Goal: Task Accomplishment & Management: Use online tool/utility

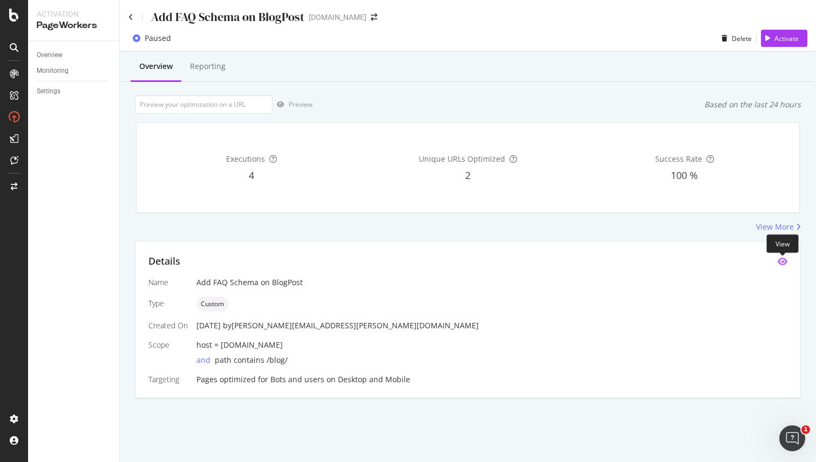
click at [782, 260] on icon "eye" at bounding box center [782, 261] width 10 height 9
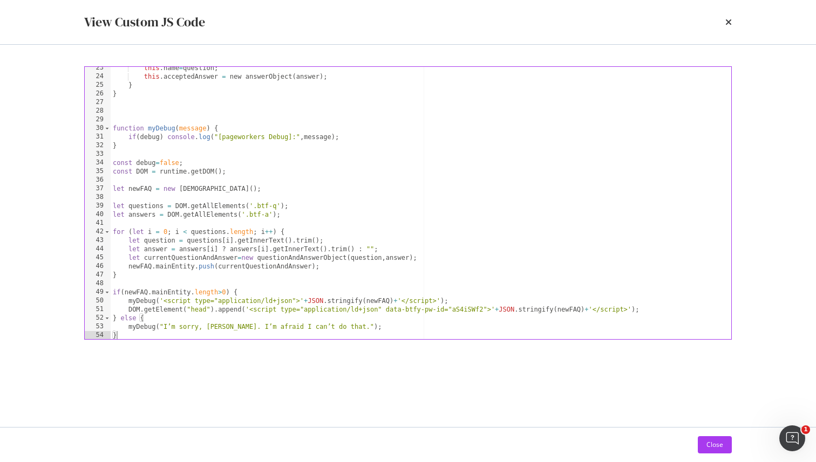
scroll to position [194, 0]
drag, startPoint x: 128, startPoint y: 240, endPoint x: 212, endPoint y: 238, distance: 83.6
click at [212, 238] on div "this . name = question ; this . acceptedAnswer = new answerObject ( answer ) ; …" at bounding box center [421, 208] width 620 height 290
type textarea "let question = questions[i].getInnerText().trim();"
click at [212, 238] on div "this . name = question ; this . acceptedAnswer = new answerObject ( answer ) ; …" at bounding box center [421, 208] width 620 height 290
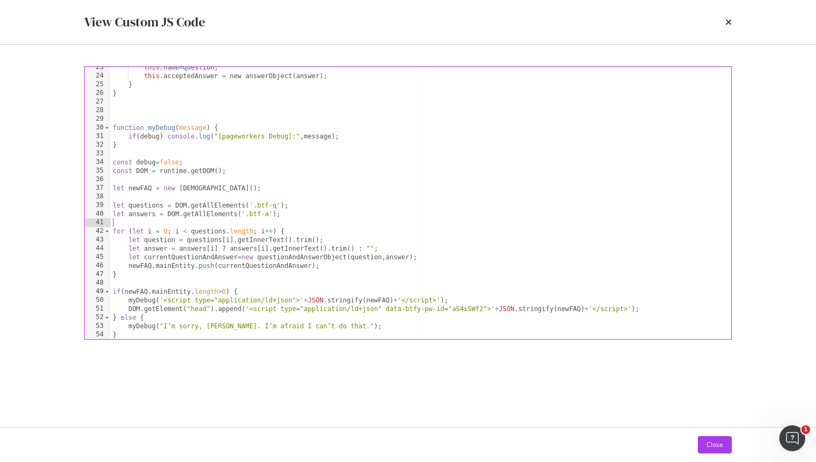
click at [182, 221] on div "this . name = question ; this . acceptedAnswer = new answerObject ( answer ) ; …" at bounding box center [421, 208] width 620 height 290
click at [427, 309] on div "this . name = question ; this . acceptedAnswer = new answerObject ( answer ) ; …" at bounding box center [421, 208] width 620 height 290
type textarea "DOM.getElement("head").append('<script type="application/ld+json" data-btfy-pw-…"
click at [427, 309] on div "this . name = question ; this . acceptedAnswer = new answerObject ( answer ) ; …" at bounding box center [421, 208] width 620 height 290
click at [467, 307] on div "this . name = question ; this . acceptedAnswer = new answerObject ( answer ) ; …" at bounding box center [421, 208] width 620 height 290
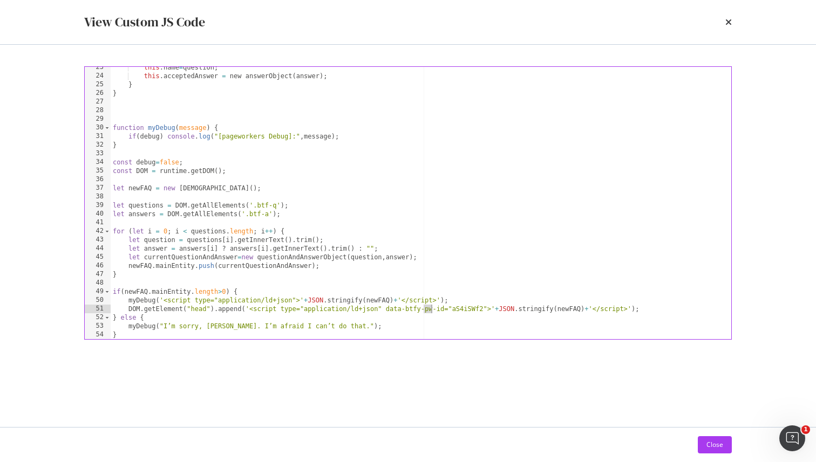
click at [467, 307] on div "this . name = question ; this . acceptedAnswer = new answerObject ( answer ) ; …" at bounding box center [421, 208] width 620 height 290
click at [426, 309] on div "this . name = question ; this . acceptedAnswer = new answerObject ( answer ) ; …" at bounding box center [421, 208] width 620 height 290
click at [177, 224] on div "this . name = question ; this . acceptedAnswer = new answerObject ( answer ) ; …" at bounding box center [421, 208] width 620 height 290
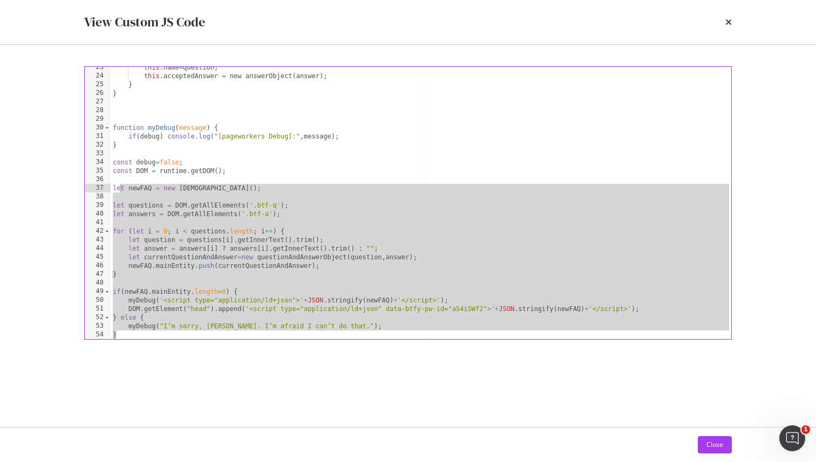
scroll to position [0, 0]
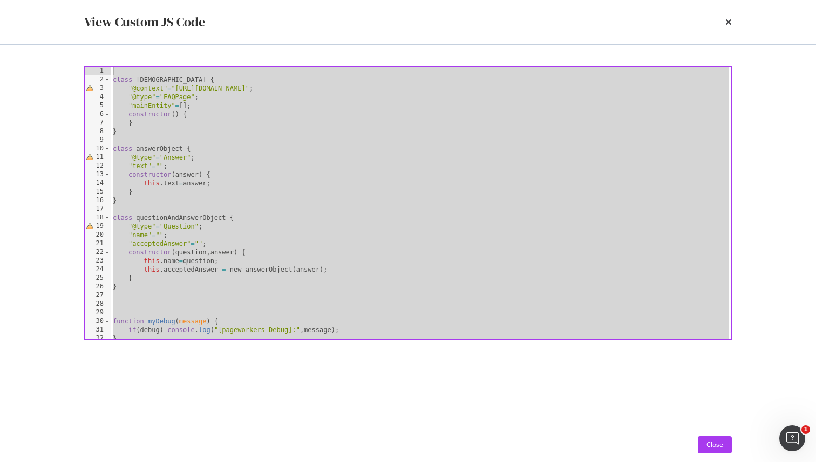
drag, startPoint x: 125, startPoint y: 332, endPoint x: 106, endPoint y: 40, distance: 292.5
click at [106, 40] on div "View Custom JS Code 1 2 3 4 5 6 7 8 9 10 11 12 13 14 15 16 17 18 19 20 21 22 23…" at bounding box center [408, 231] width 816 height 462
click at [277, 218] on div "class faqListObject { "@context" = "[URL][DOMAIN_NAME]" ; "@type" = "FAQPage" ;…" at bounding box center [421, 212] width 620 height 290
type textarea "class questionAndAnswerObject {"
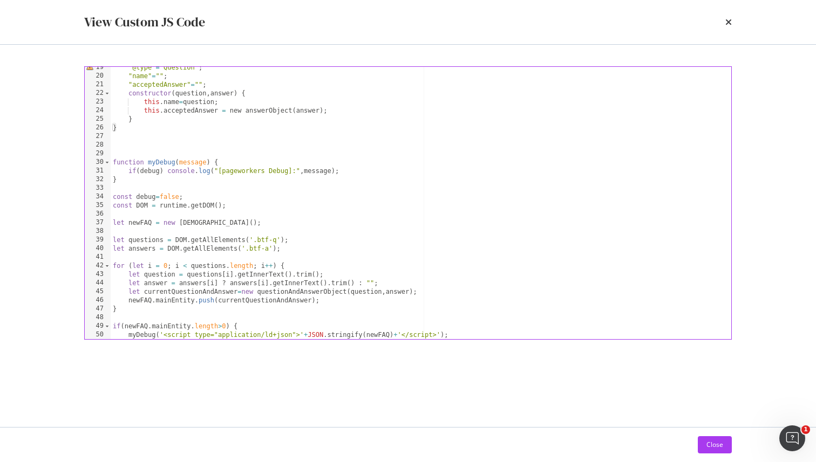
scroll to position [194, 0]
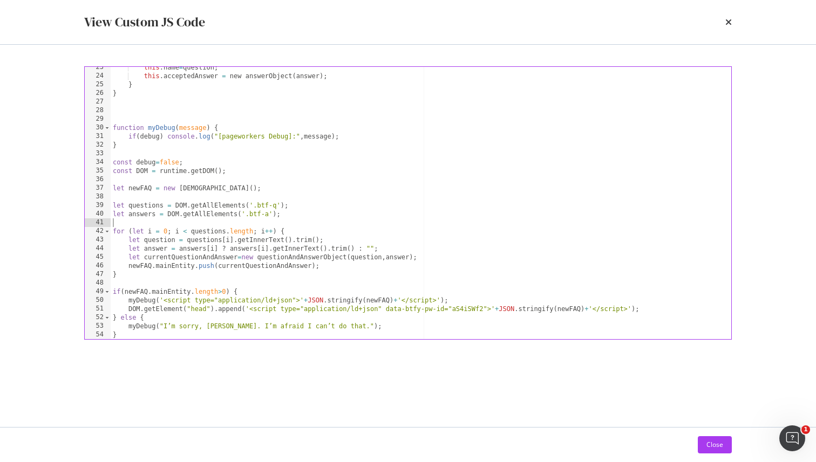
click at [158, 220] on div "this . name = question ; this . acceptedAnswer = new answerObject ( answer ) ; …" at bounding box center [421, 208] width 620 height 290
click at [149, 244] on div "this . name = question ; this . acceptedAnswer = new answerObject ( answer ) ; …" at bounding box center [421, 208] width 620 height 290
click at [149, 228] on div "this . name = question ; this . acceptedAnswer = new answerObject ( answer ) ; …" at bounding box center [421, 208] width 620 height 290
type textarea "for (let i = 0; i < questions.length; i++) {"
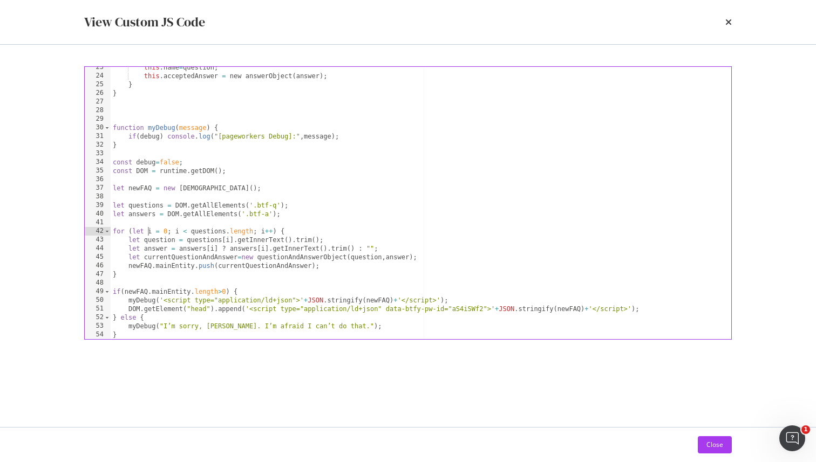
click at [144, 223] on div "this . name = question ; this . acceptedAnswer = new answerObject ( answer ) ; …" at bounding box center [421, 208] width 620 height 290
type textarea "for (let i = 0; i < questions.length; i++) {"
click at [144, 223] on div "this . name = question ; this . acceptedAnswer = new answerObject ( answer ) ; …" at bounding box center [421, 208] width 620 height 290
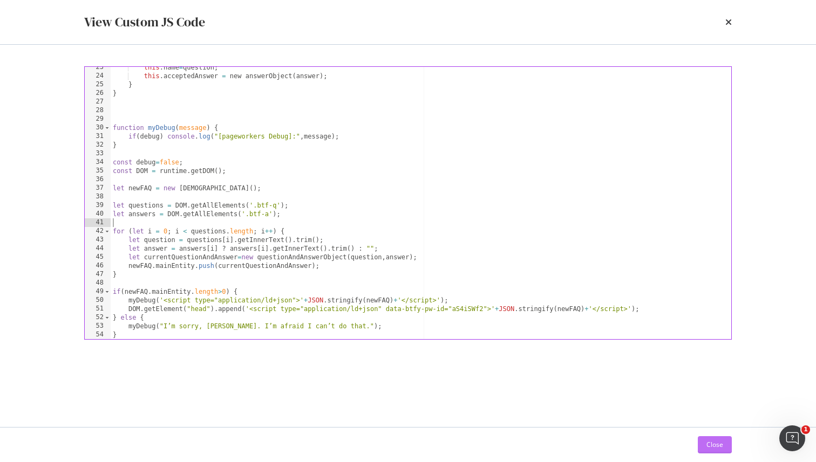
click at [724, 443] on button "Close" at bounding box center [714, 444] width 34 height 17
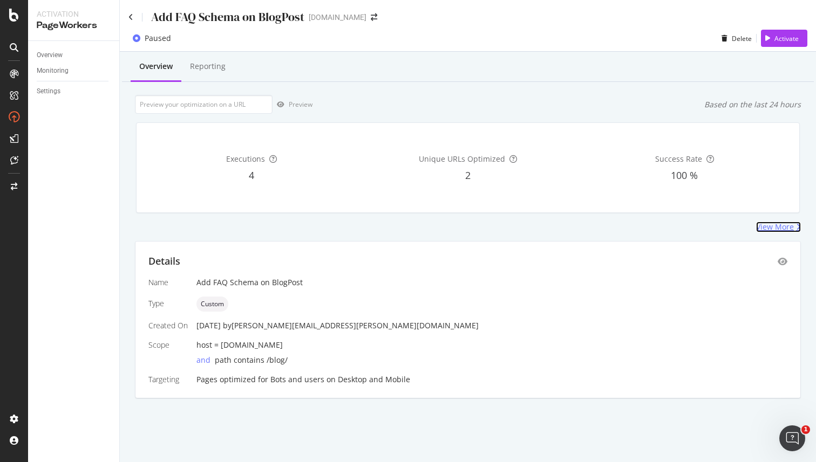
click at [783, 223] on div "View More" at bounding box center [775, 227] width 38 height 11
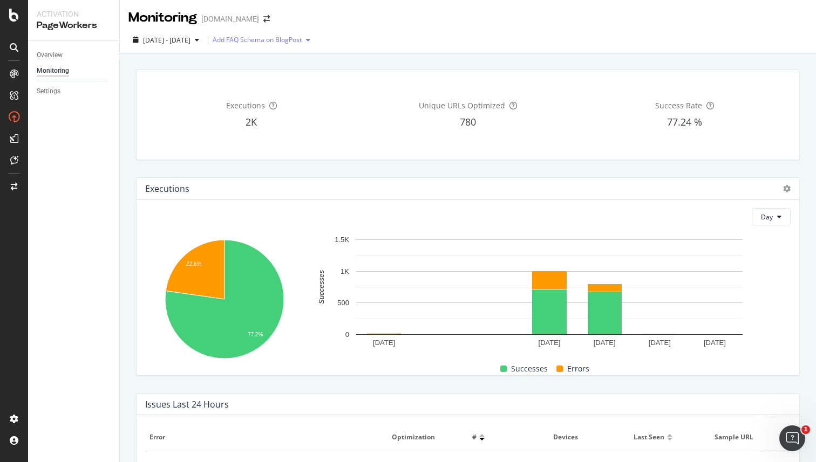
click at [288, 43] on div "Add FAQ Schema on BlogPost" at bounding box center [257, 40] width 89 height 6
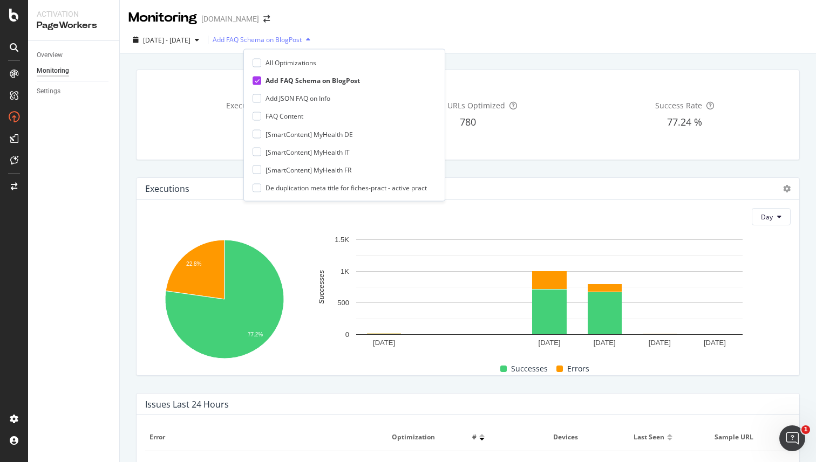
click at [291, 41] on div "Add FAQ Schema on BlogPost" at bounding box center [257, 40] width 89 height 6
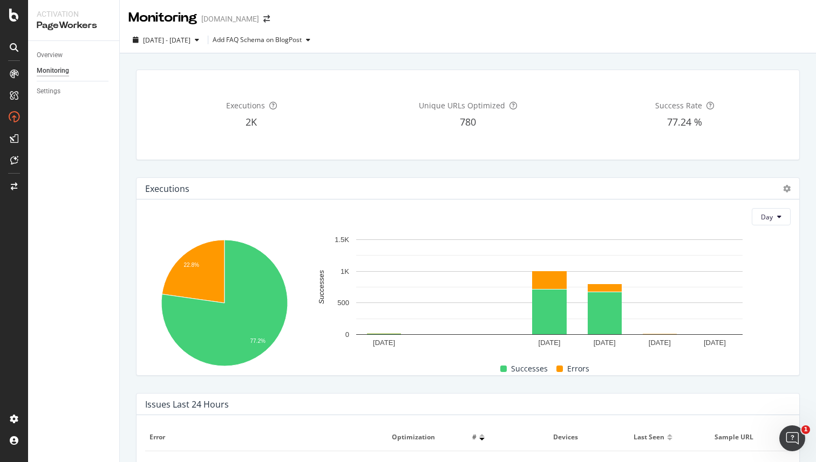
click at [445, 178] on div "Executions" at bounding box center [467, 189] width 662 height 22
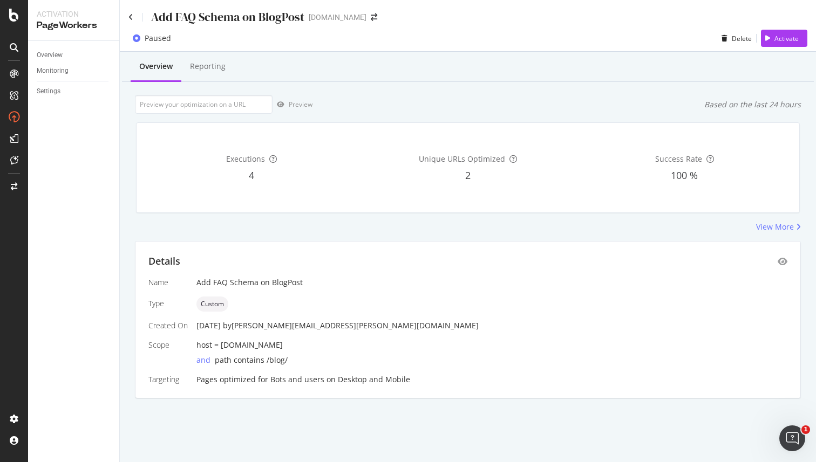
click at [258, 354] on div "and path contains /blog/" at bounding box center [491, 358] width 591 height 15
click at [782, 259] on icon "eye" at bounding box center [782, 261] width 10 height 9
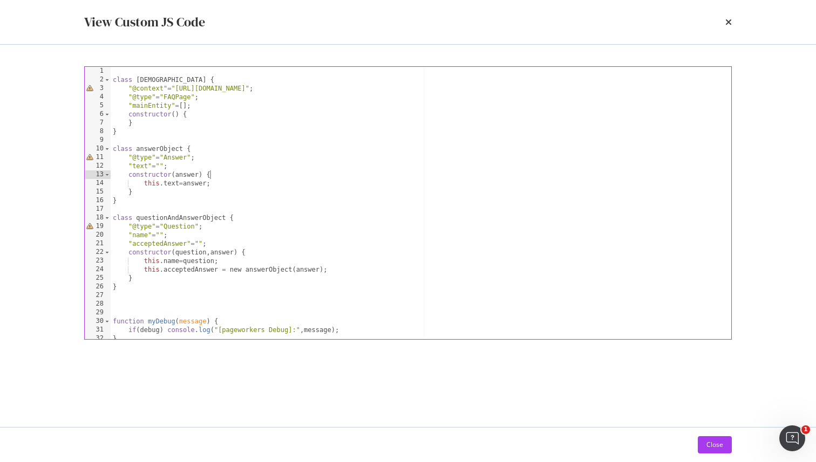
click at [413, 176] on div "class faqListObject { "@context" = "[URL][DOMAIN_NAME]" ; "@type" = "FAQPage" ;…" at bounding box center [421, 212] width 620 height 290
click at [334, 183] on div "class faqListObject { "@context" = "[URL][DOMAIN_NAME]" ; "@type" = "FAQPage" ;…" at bounding box center [421, 212] width 620 height 290
click at [304, 197] on div "class faqListObject { "@context" = "[URL][DOMAIN_NAME]" ; "@type" = "FAQPage" ;…" at bounding box center [421, 212] width 620 height 290
click at [300, 186] on div "class faqListObject { "@context" = "[URL][DOMAIN_NAME]" ; "@type" = "FAQPage" ;…" at bounding box center [421, 212] width 620 height 290
type textarea "this.text=answer;"
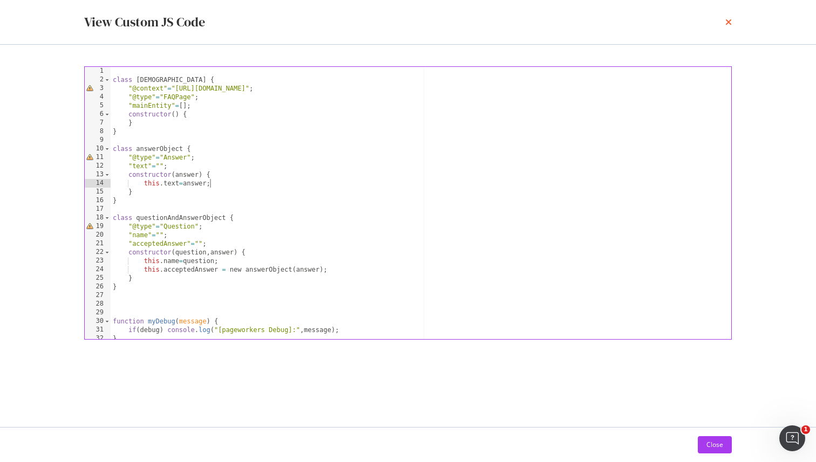
click at [725, 23] on icon "times" at bounding box center [728, 22] width 6 height 9
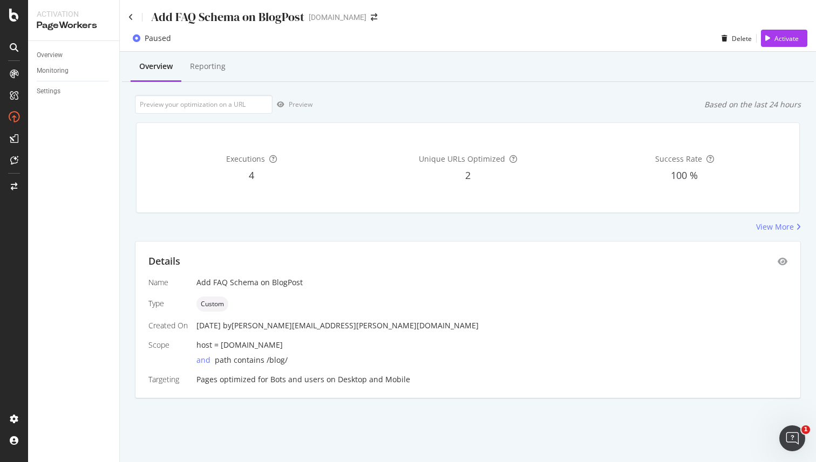
click at [724, 106] on div "Based on the last 24 hours" at bounding box center [752, 104] width 97 height 11
click at [213, 304] on span "Custom" at bounding box center [212, 304] width 23 height 6
click at [190, 98] on input "url" at bounding box center [204, 104] width 138 height 19
paste input "[URL][DOMAIN_NAME]"
click at [290, 104] on div "Preview" at bounding box center [301, 104] width 24 height 9
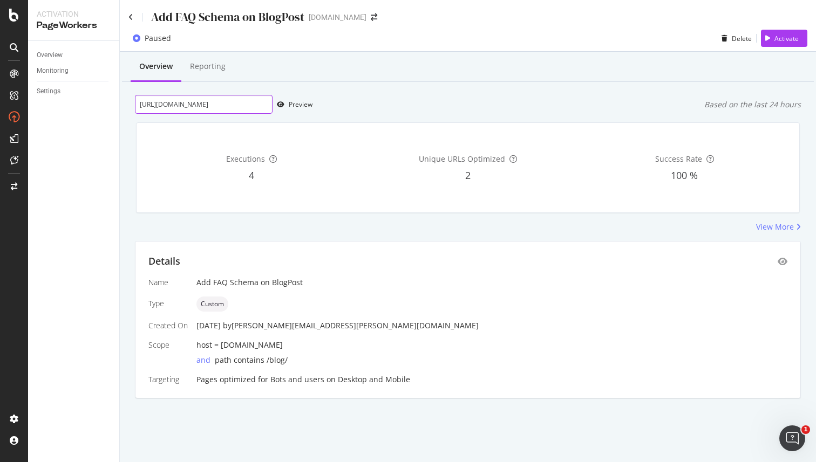
click at [238, 100] on input "[URL][DOMAIN_NAME]" at bounding box center [204, 104] width 138 height 19
paste input "dentistes/devenir-dentiste-[GEOGRAPHIC_DATA]-romand"
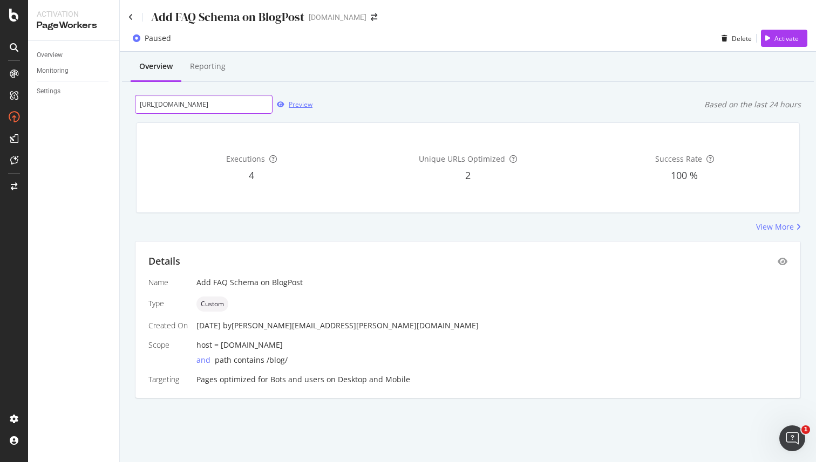
type input "[URL][DOMAIN_NAME]"
click at [279, 105] on icon "button" at bounding box center [281, 104] width 8 height 6
click at [477, 102] on div "[URL][DOMAIN_NAME] Preview Based on the last 24 hours" at bounding box center [468, 104] width 666 height 19
